Goal: Find specific page/section: Find specific page/section

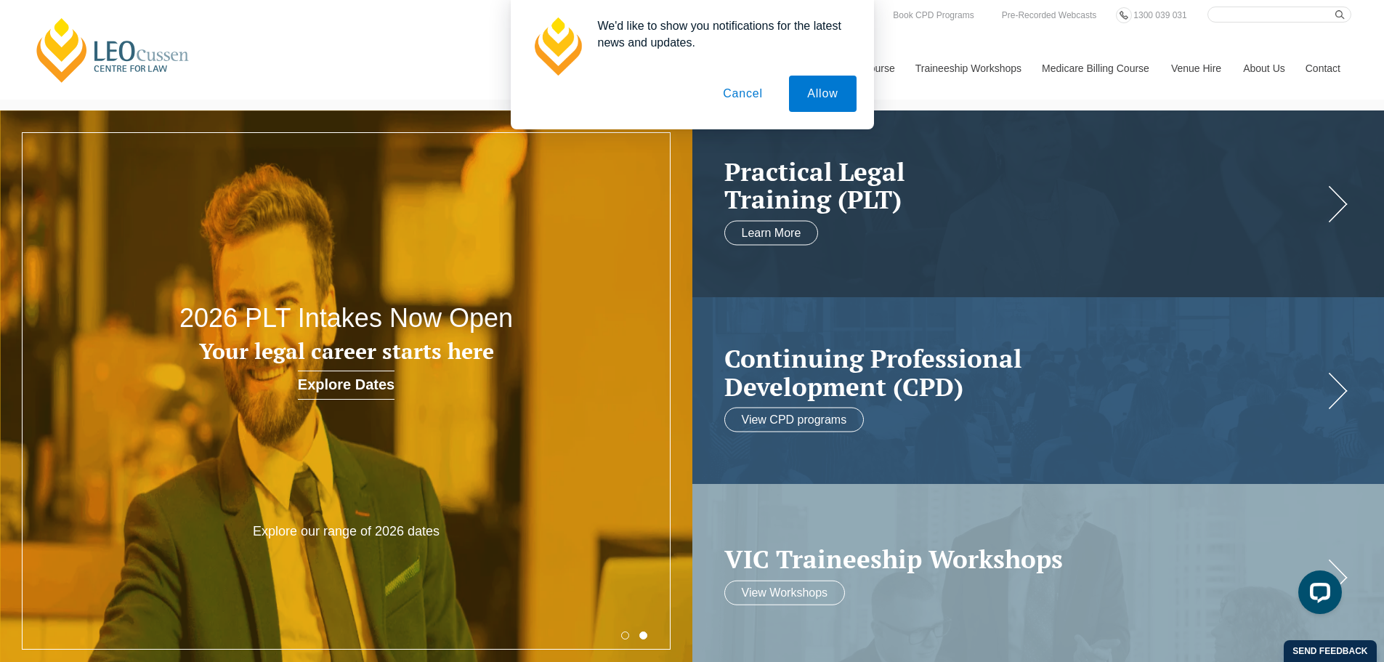
click at [740, 99] on button "Cancel" at bounding box center [742, 94] width 76 height 36
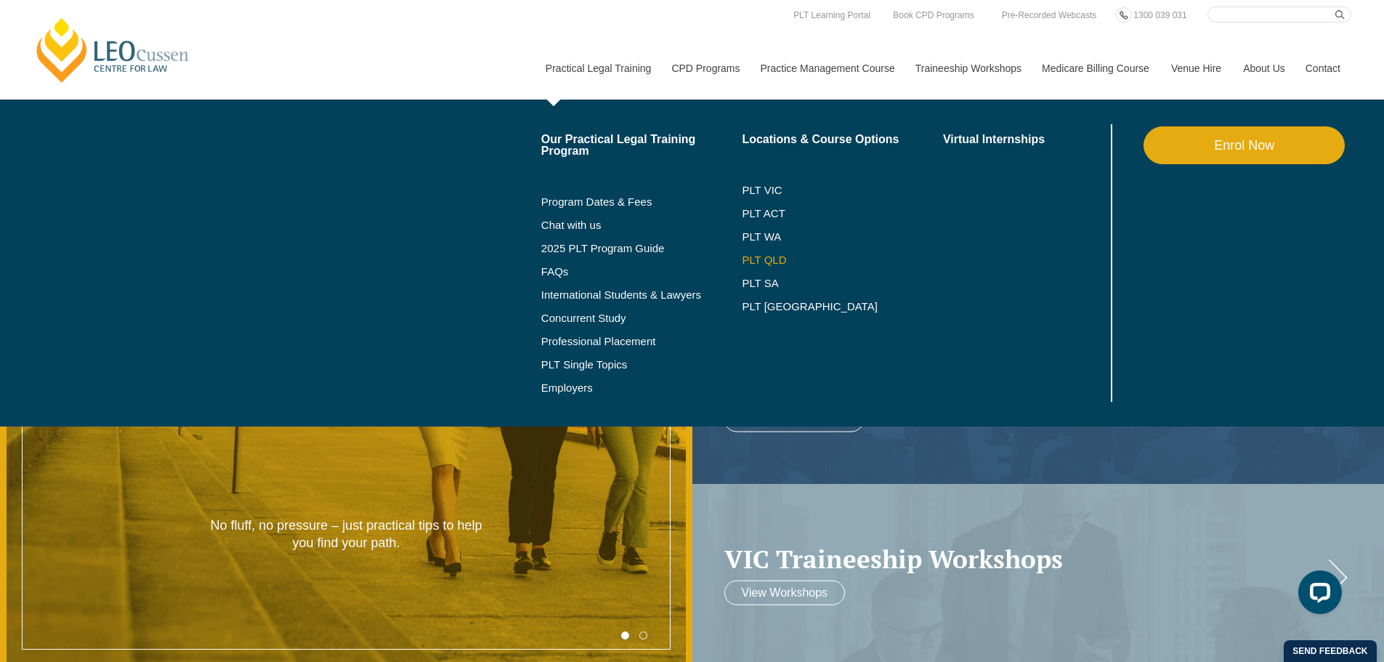
click at [773, 260] on link "PLT QLD" at bounding box center [842, 260] width 201 height 12
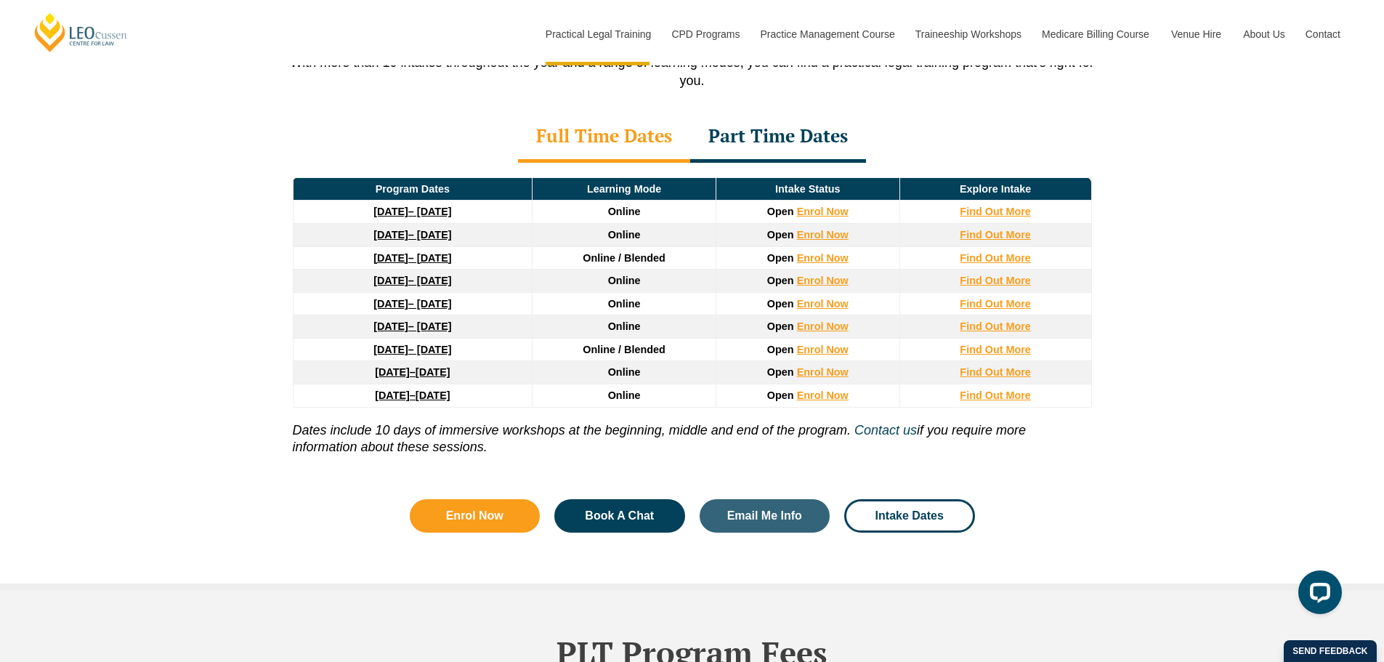
scroll to position [2034, 0]
